Goal: Task Accomplishment & Management: Manage account settings

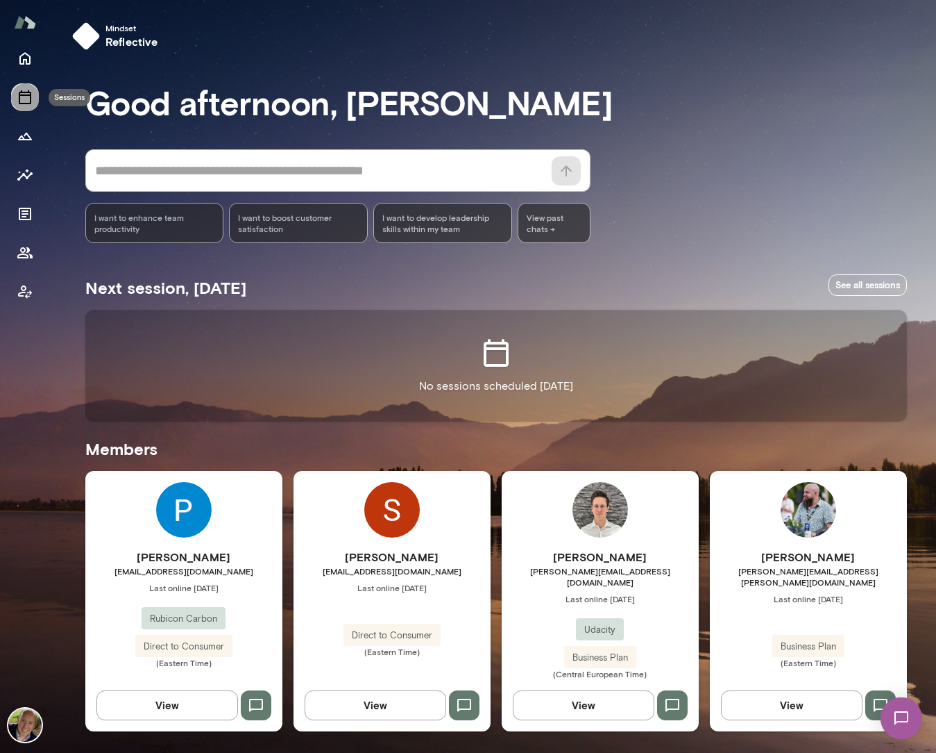
click at [20, 100] on icon "Sessions" at bounding box center [25, 97] width 17 height 17
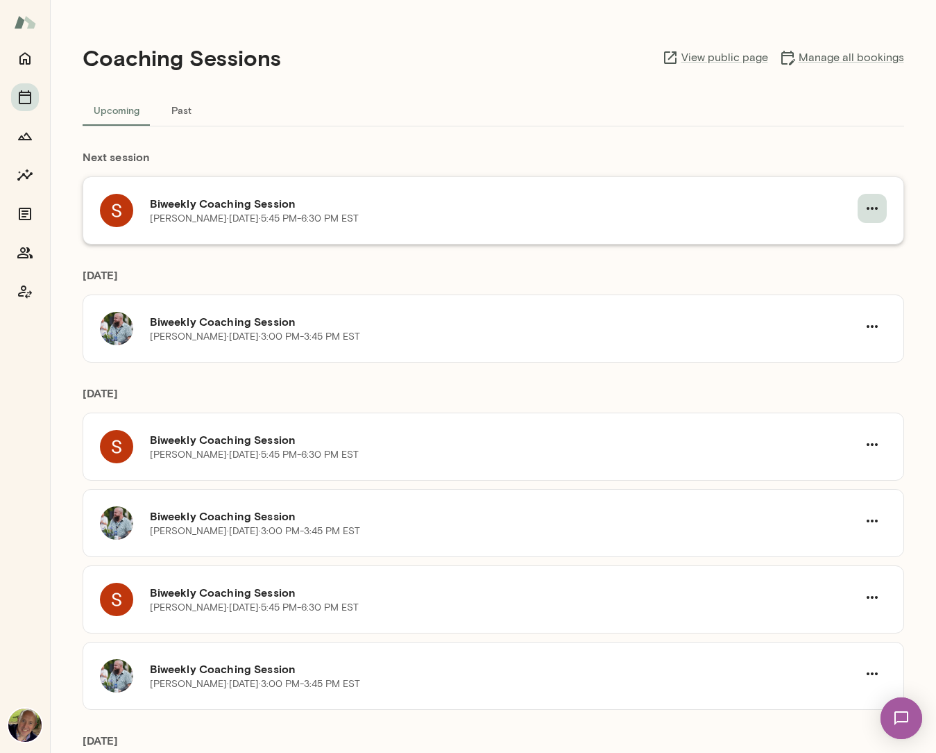
click at [868, 208] on icon "button" at bounding box center [872, 208] width 11 height 3
click at [845, 239] on span "Reschedule" at bounding box center [842, 241] width 60 height 17
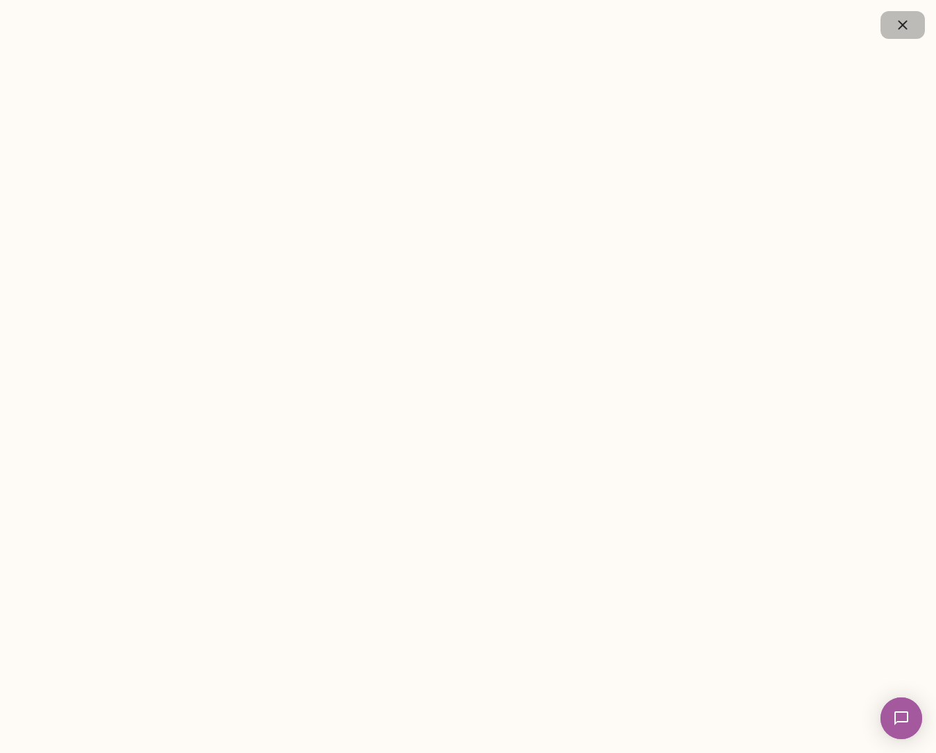
click at [910, 24] on icon "button" at bounding box center [903, 25] width 17 height 17
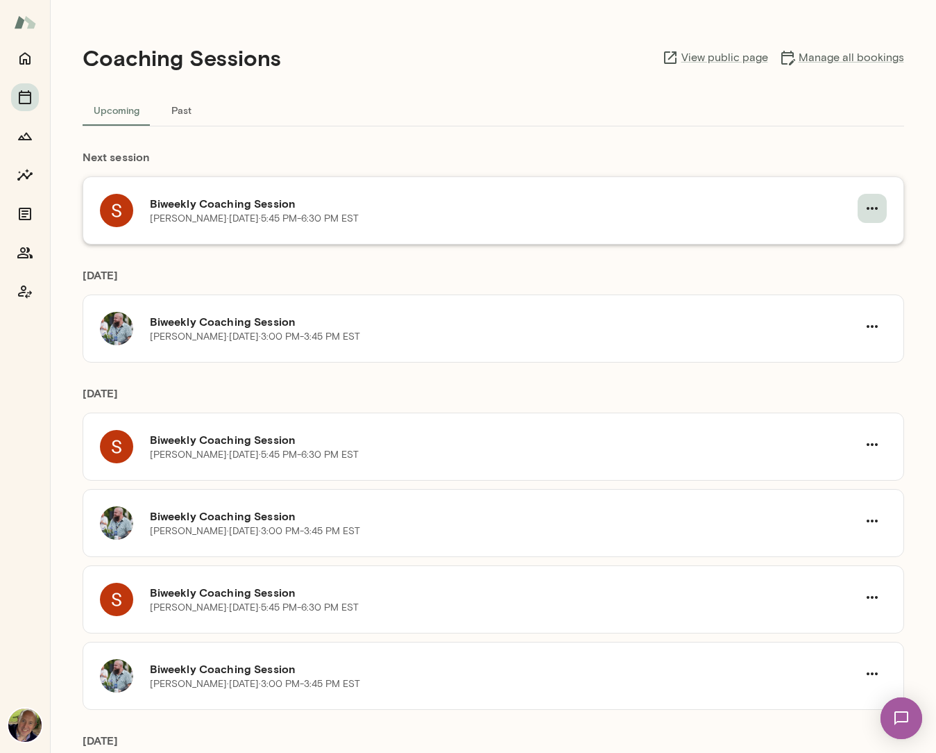
click at [866, 203] on icon "button" at bounding box center [872, 208] width 17 height 17
click at [827, 262] on span "Cancel" at bounding box center [842, 266] width 60 height 17
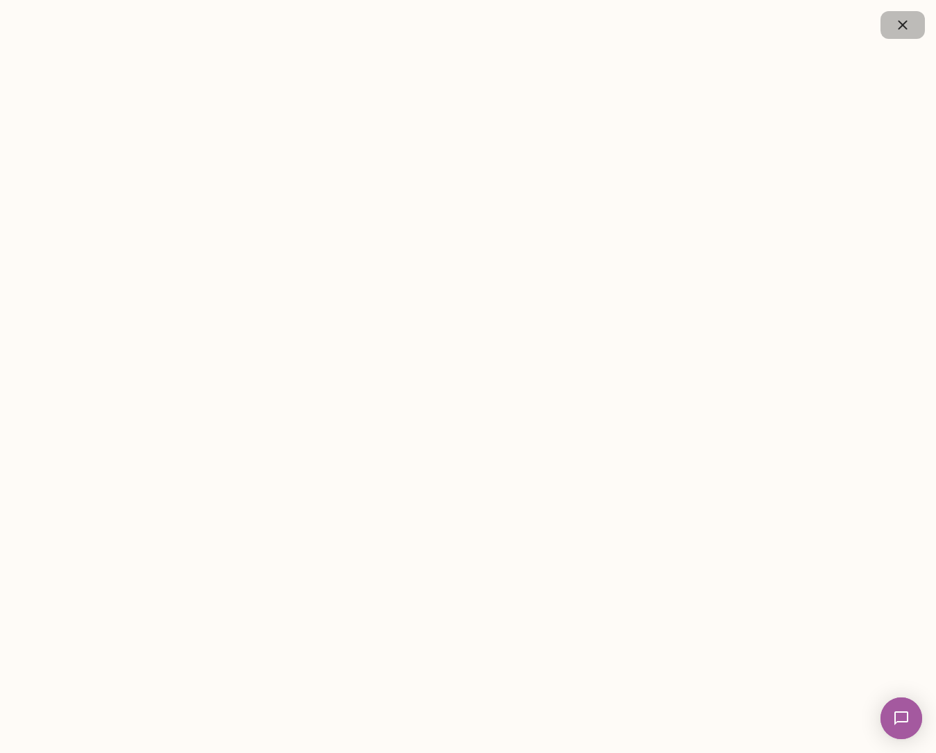
click at [911, 23] on button "button" at bounding box center [903, 25] width 44 height 28
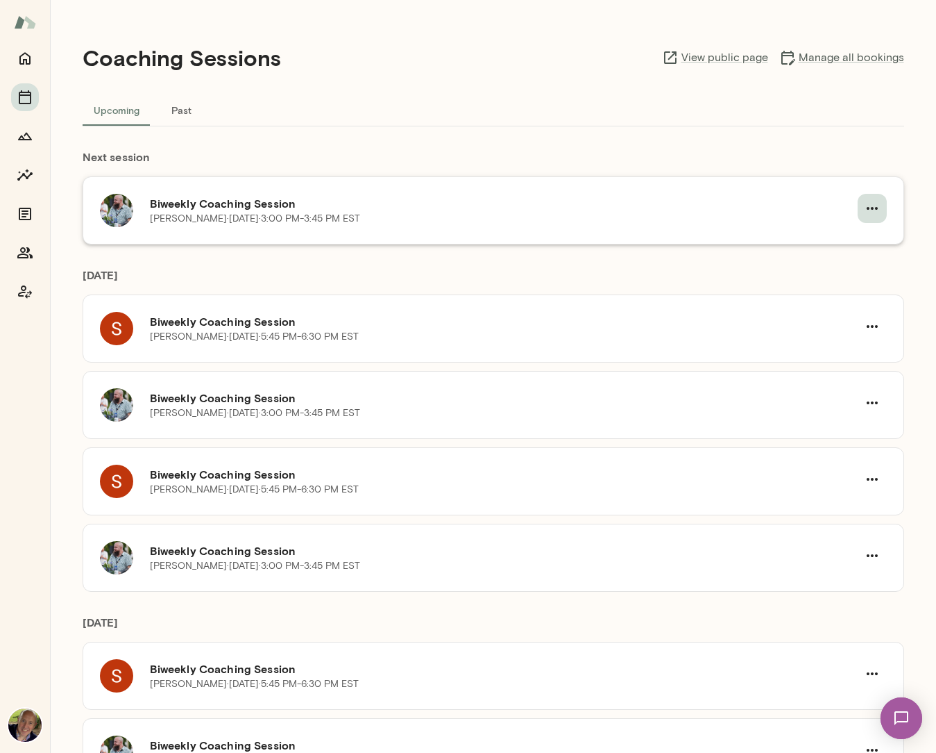
click at [869, 207] on icon "button" at bounding box center [872, 208] width 17 height 17
click at [823, 269] on span "Cancel" at bounding box center [842, 266] width 60 height 17
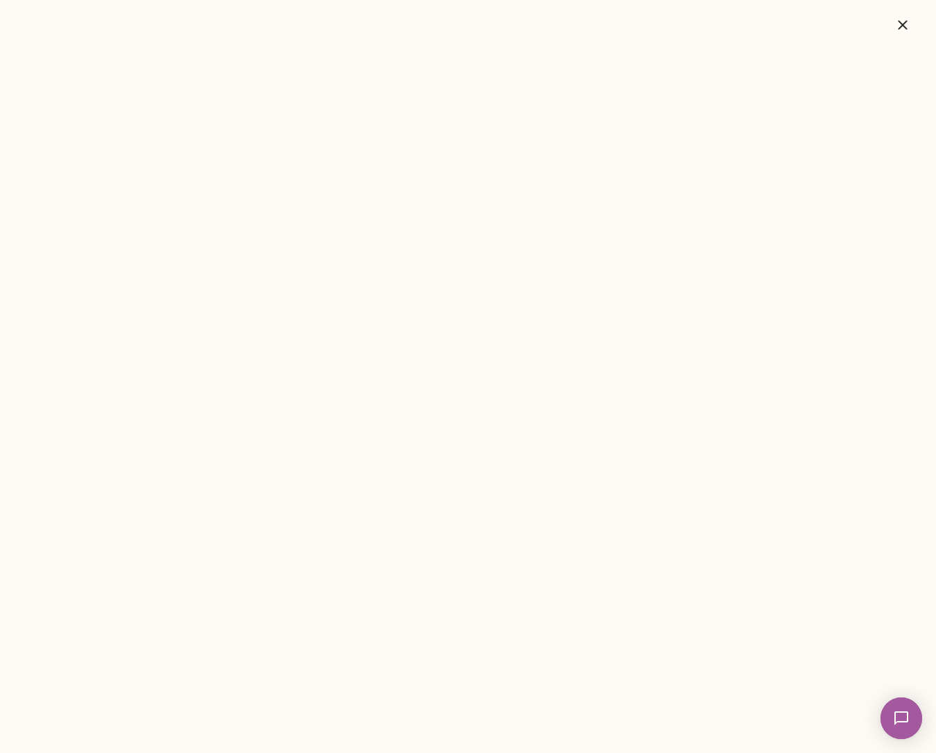
click at [905, 25] on icon "button" at bounding box center [903, 25] width 17 height 17
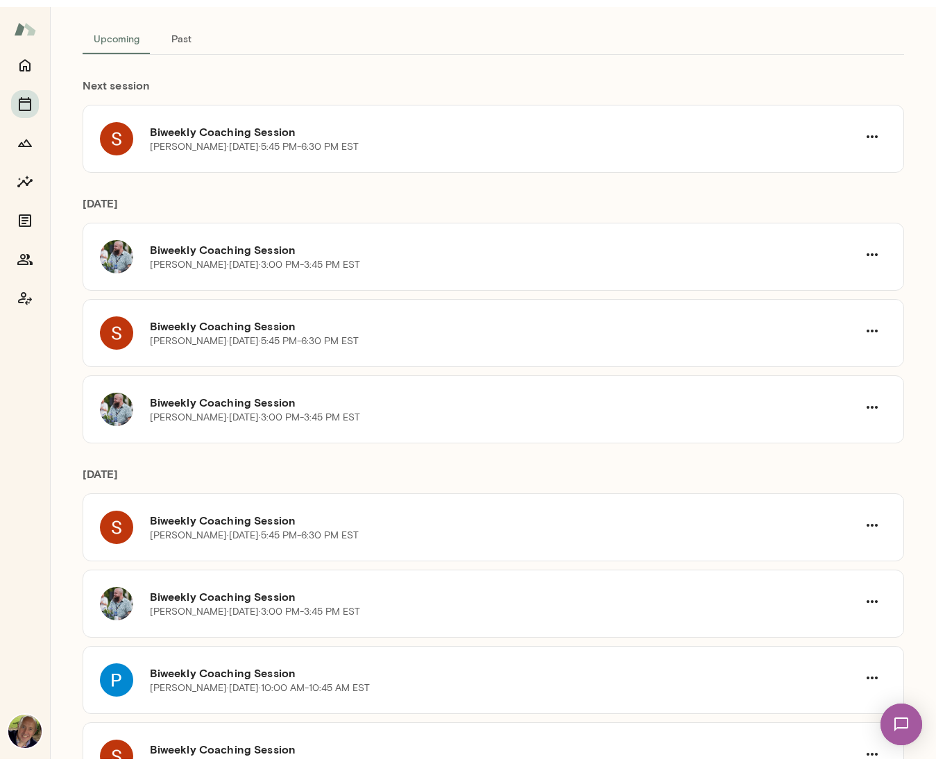
scroll to position [59, 0]
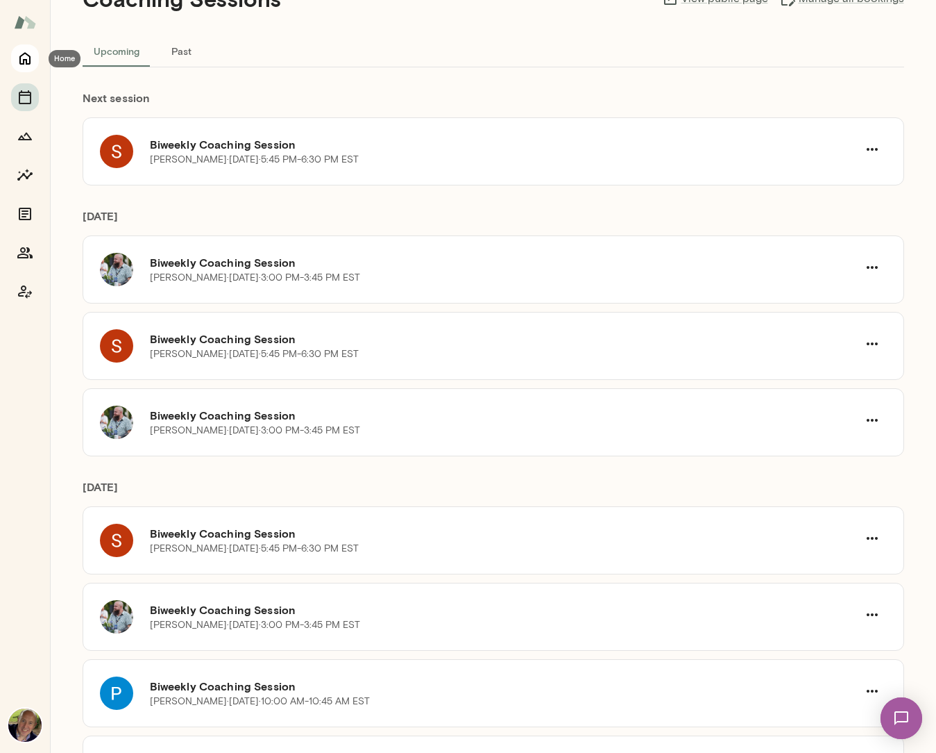
click at [23, 58] on icon "Home" at bounding box center [25, 58] width 17 height 17
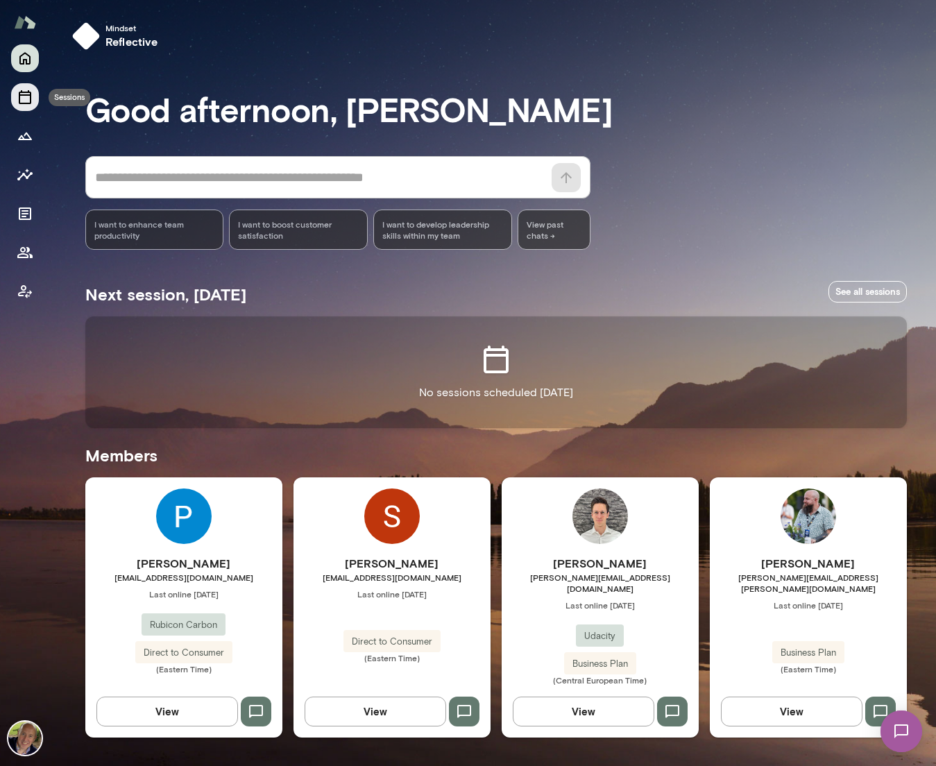
click at [28, 102] on icon "Sessions" at bounding box center [25, 97] width 17 height 17
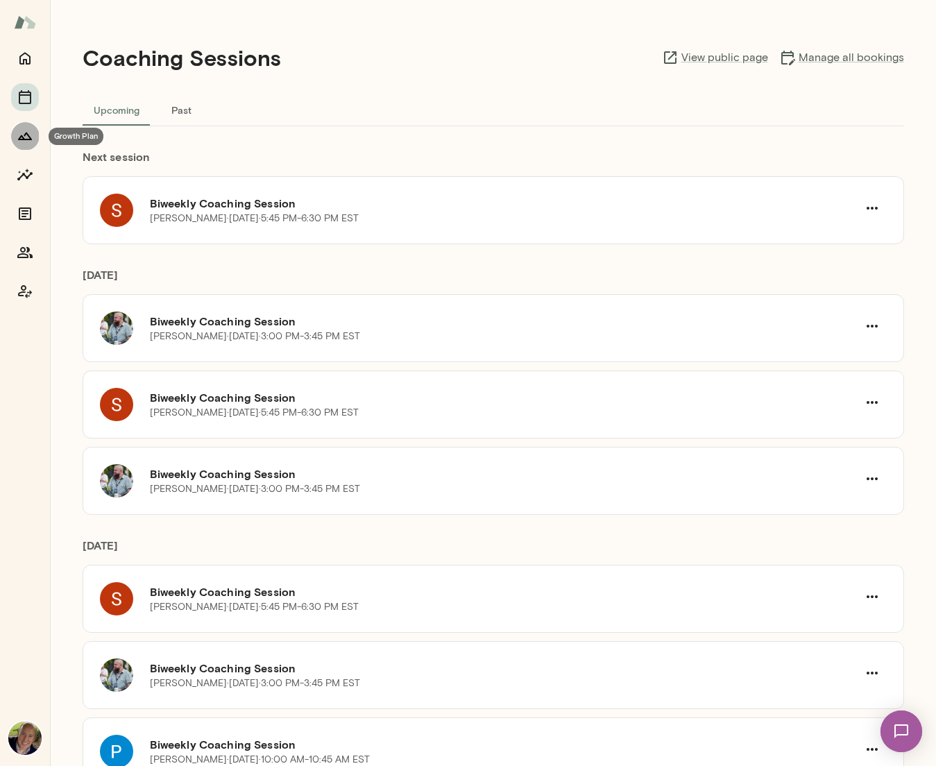
click at [26, 134] on icon "Growth Plan" at bounding box center [25, 137] width 14 height 8
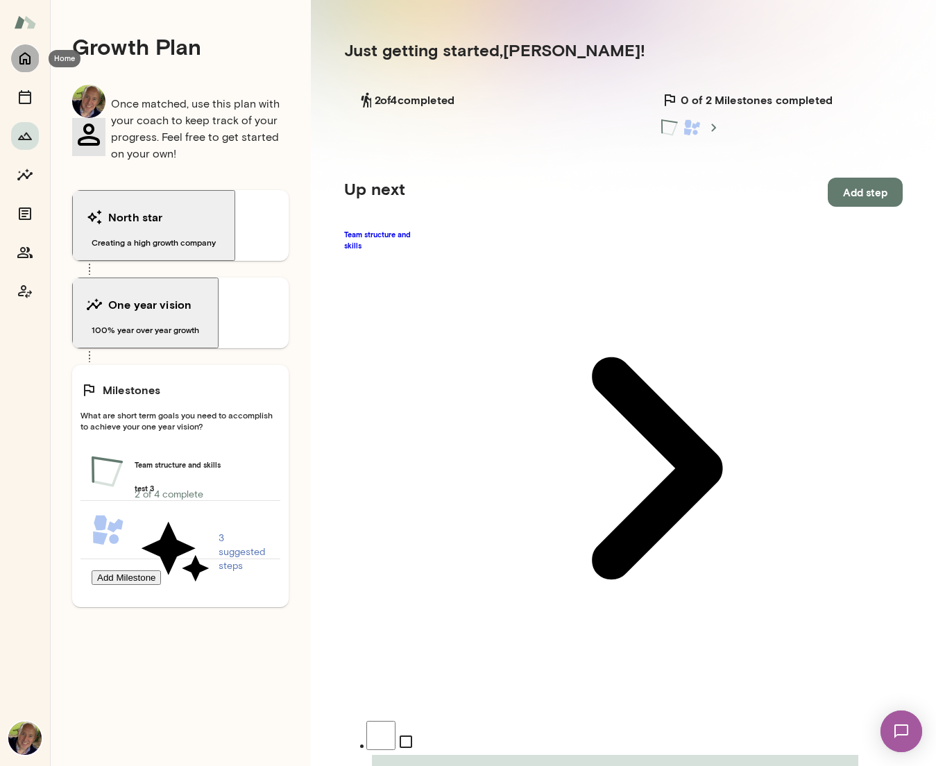
click at [19, 57] on icon "Home" at bounding box center [25, 58] width 17 height 17
